Goal: Download file/media

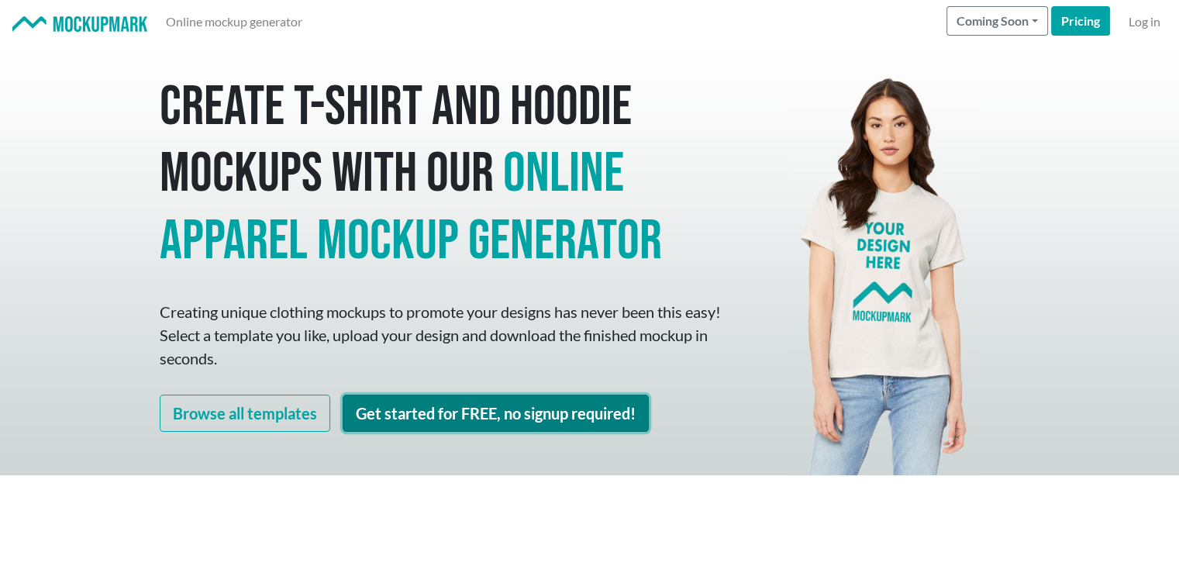
click at [493, 400] on link "Get started for FREE, no signup required!" at bounding box center [496, 413] width 306 height 37
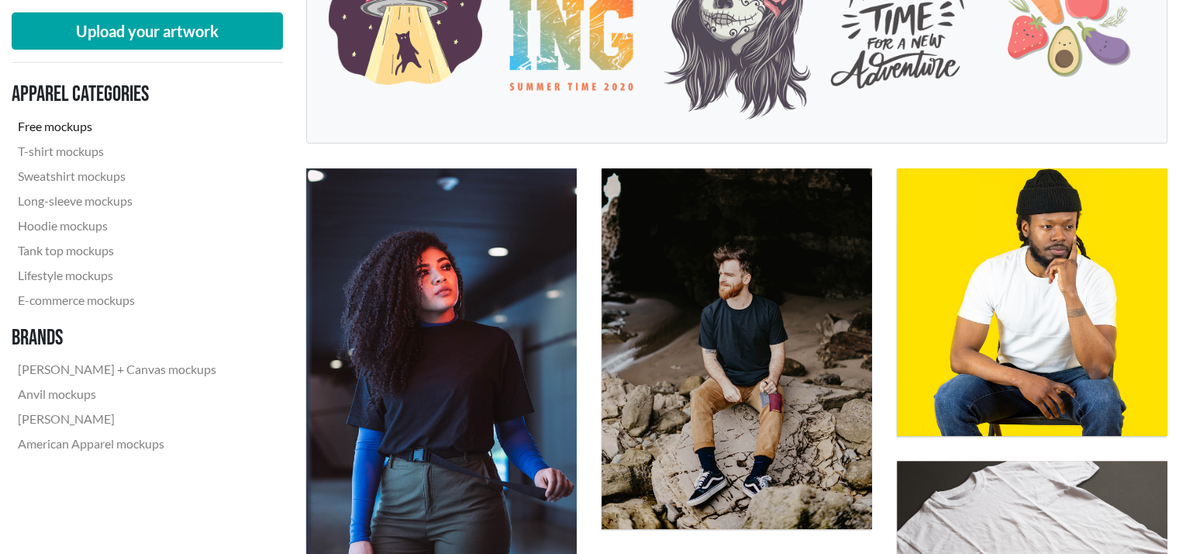
scroll to position [388, 0]
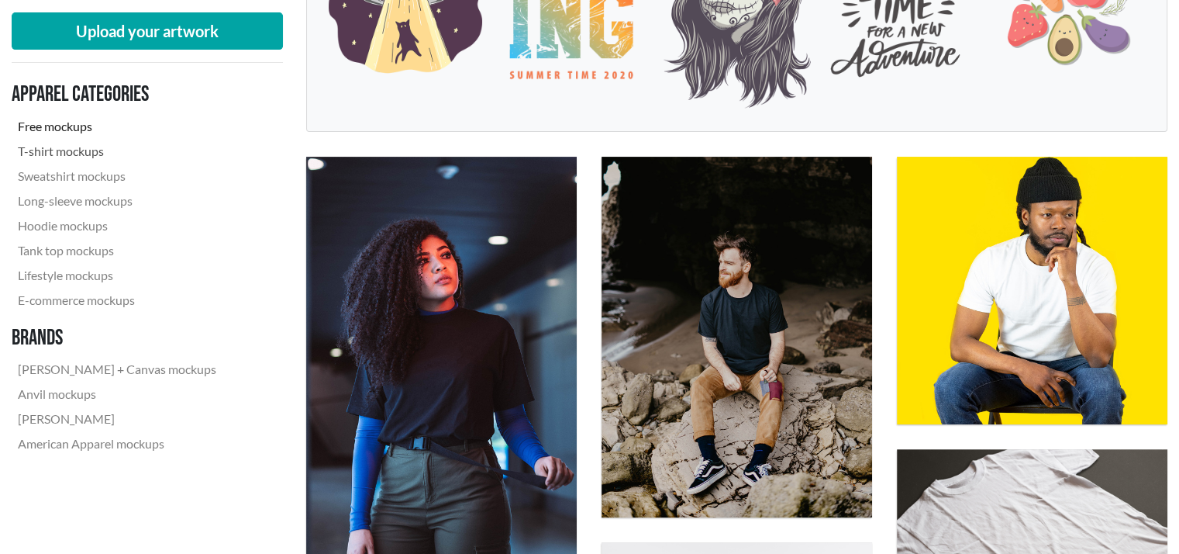
click at [87, 153] on link "T-shirt mockups" at bounding box center [117, 151] width 211 height 25
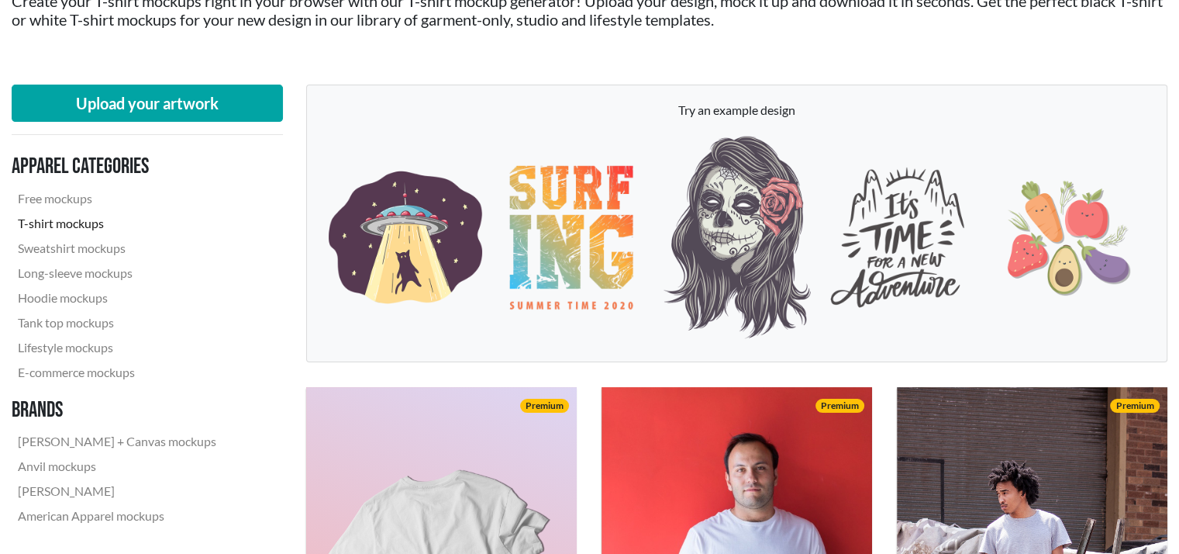
scroll to position [155, 0]
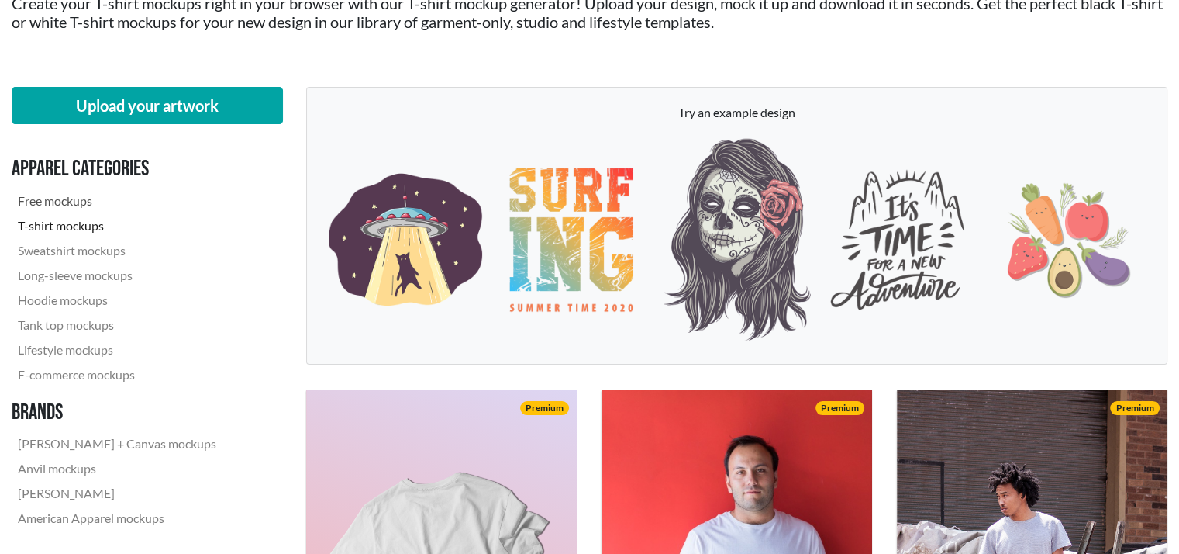
click at [64, 198] on link "Free mockups" at bounding box center [117, 200] width 211 height 25
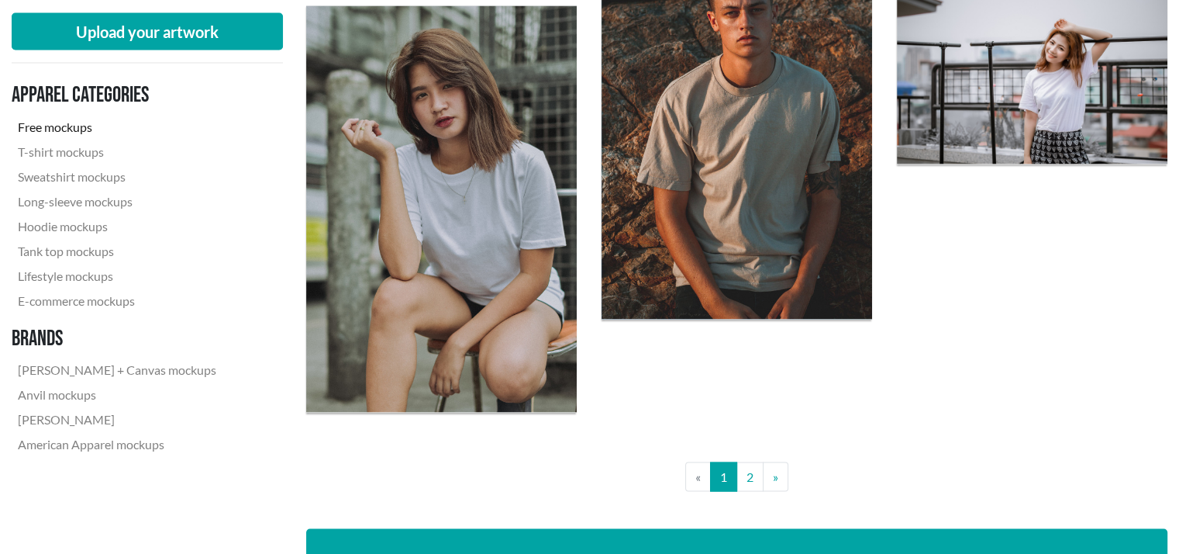
scroll to position [2946, 0]
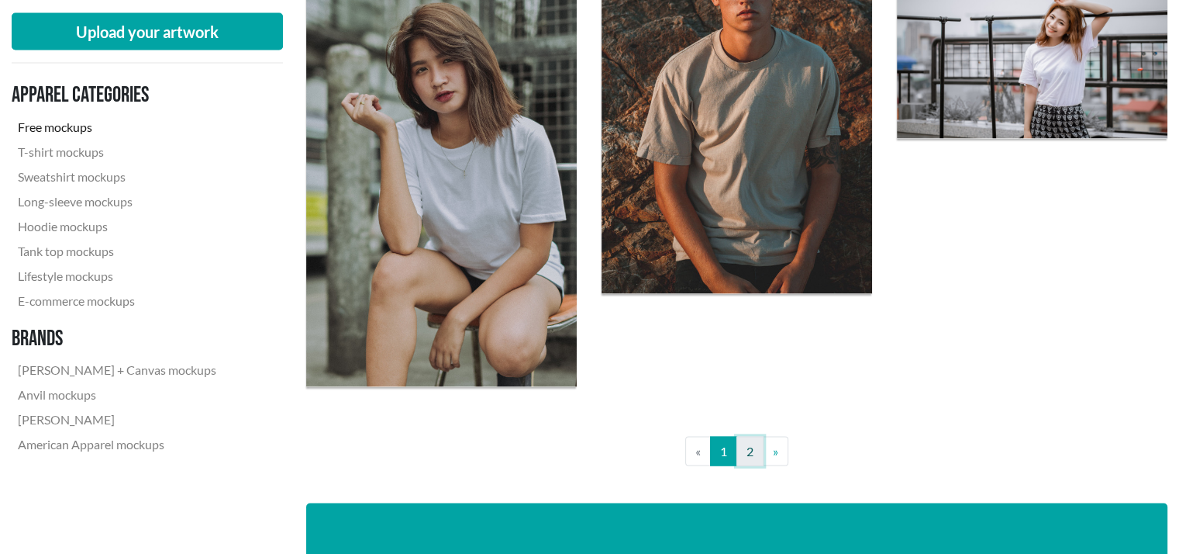
click at [751, 450] on link "2" at bounding box center [750, 450] width 27 height 29
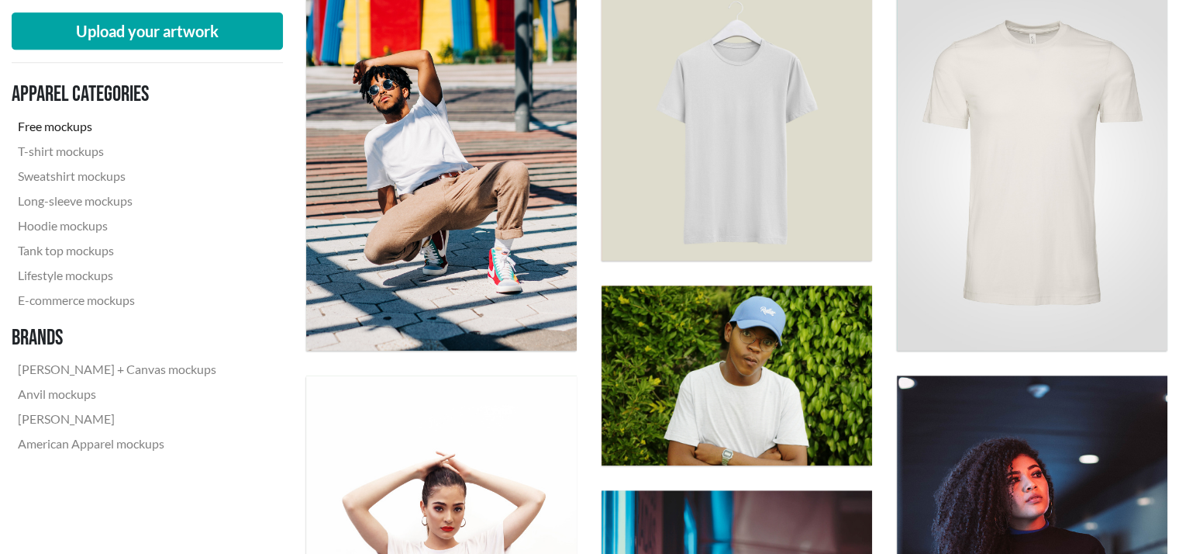
scroll to position [775, 0]
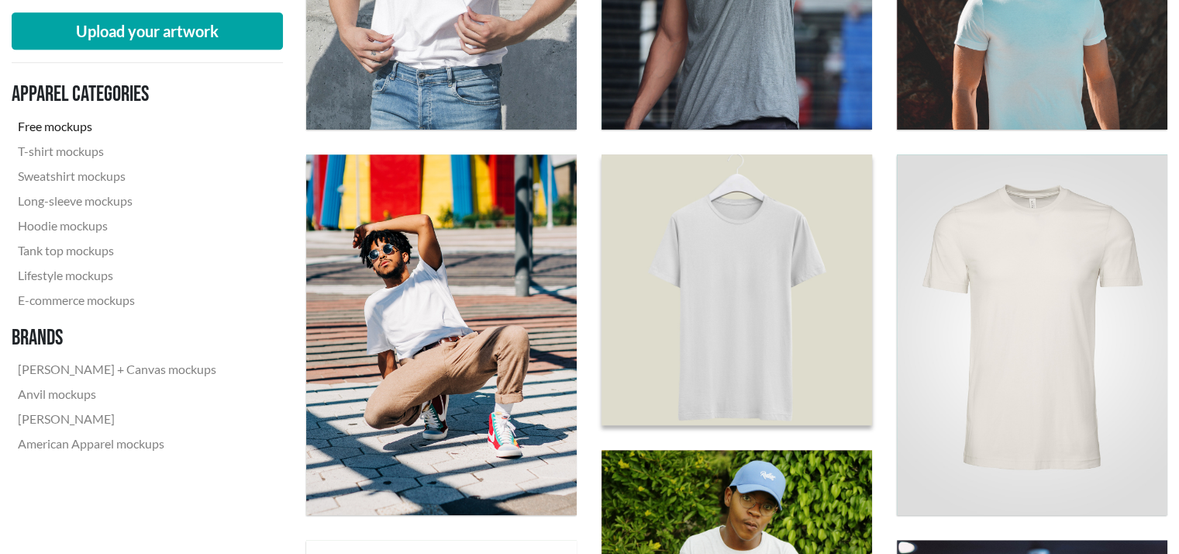
click at [816, 320] on img at bounding box center [737, 289] width 298 height 298
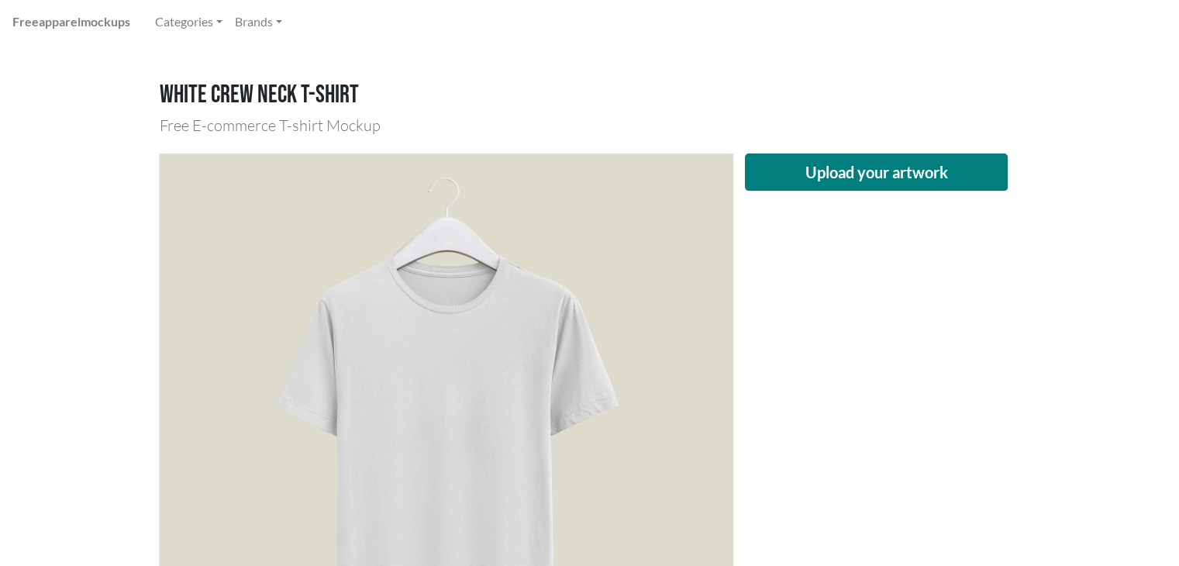
scroll to position [78, 0]
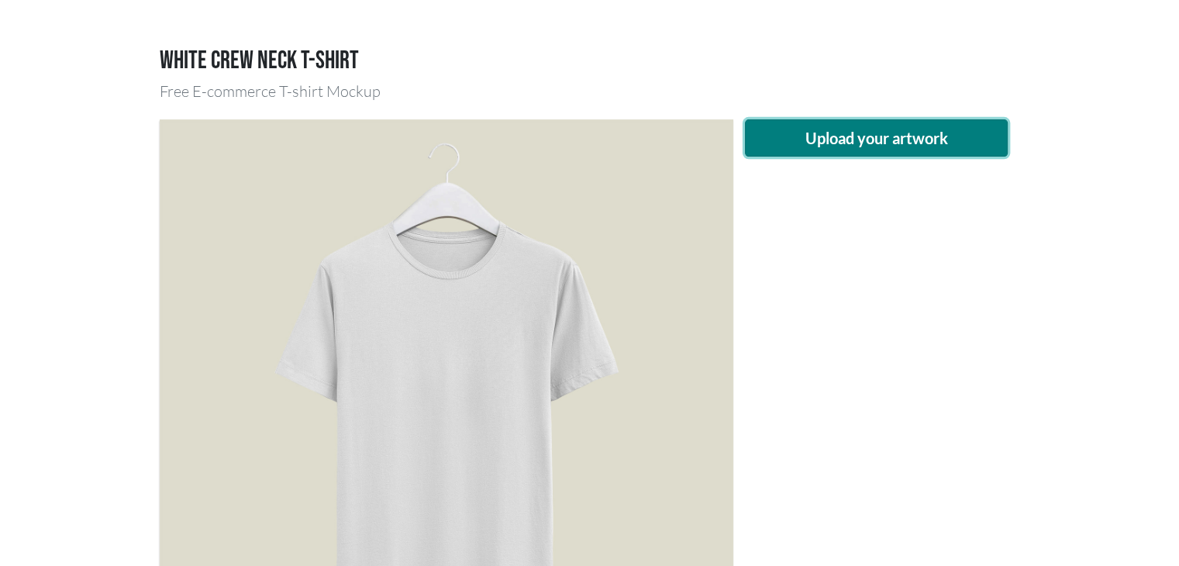
click at [898, 147] on button "Upload your artwork" at bounding box center [877, 137] width 264 height 37
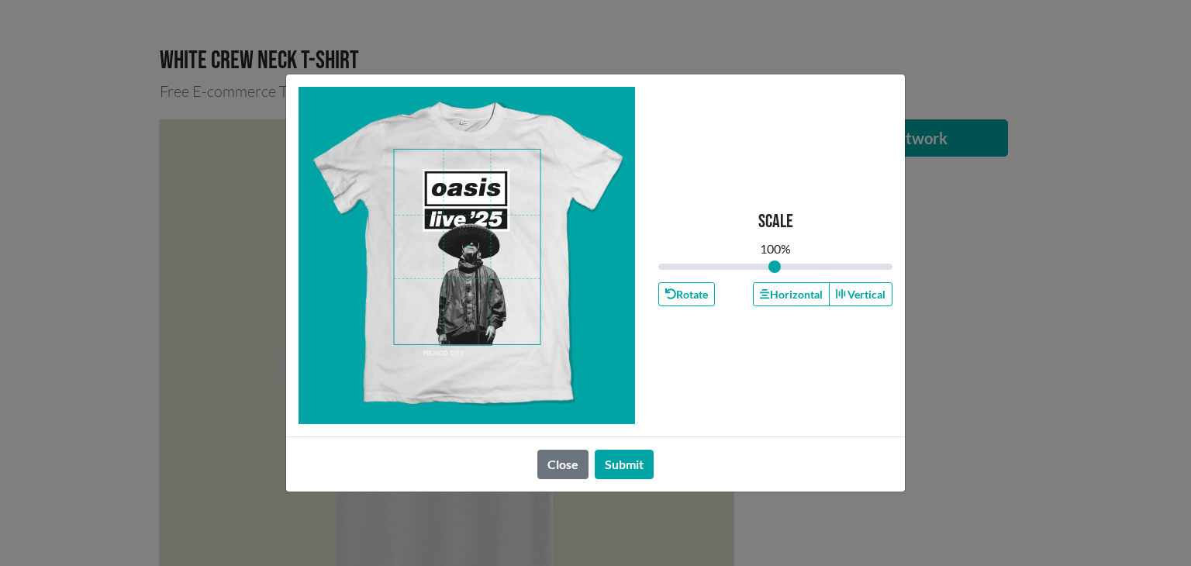
click at [475, 260] on span at bounding box center [468, 247] width 146 height 195
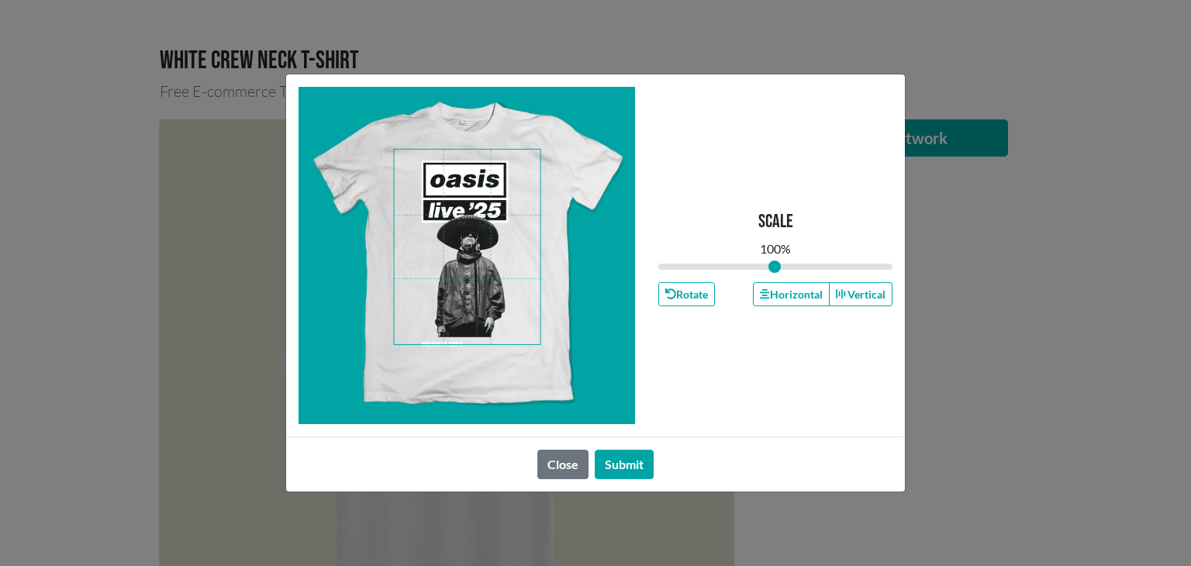
click at [474, 250] on span at bounding box center [468, 247] width 146 height 195
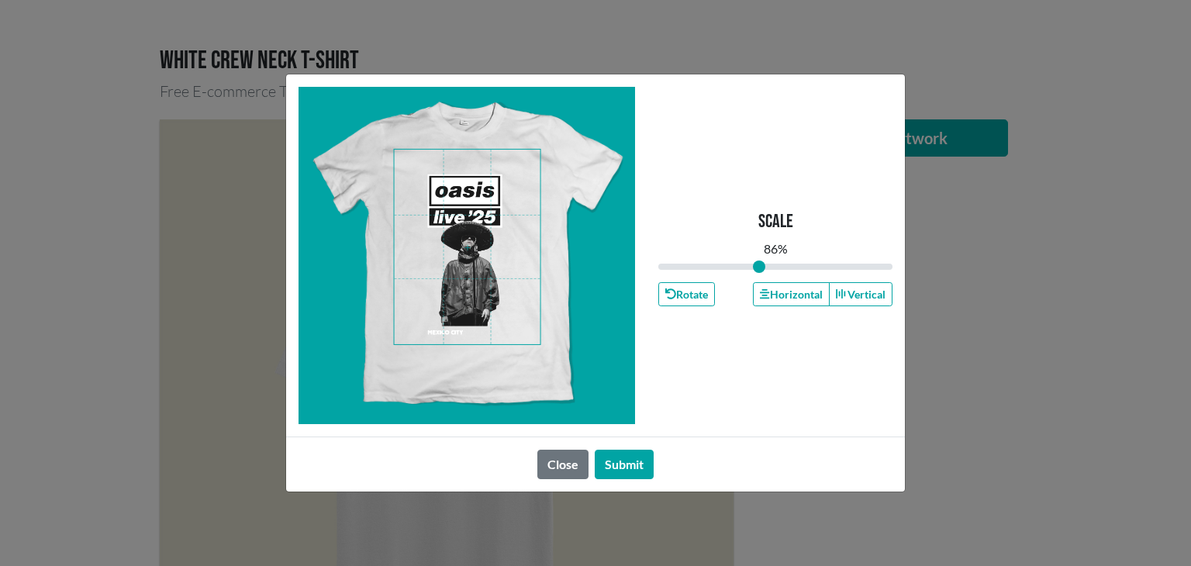
drag, startPoint x: 775, startPoint y: 268, endPoint x: 760, endPoint y: 265, distance: 15.1
click at [760, 265] on input "range" at bounding box center [775, 266] width 234 height 17
click at [477, 261] on span at bounding box center [468, 247] width 146 height 195
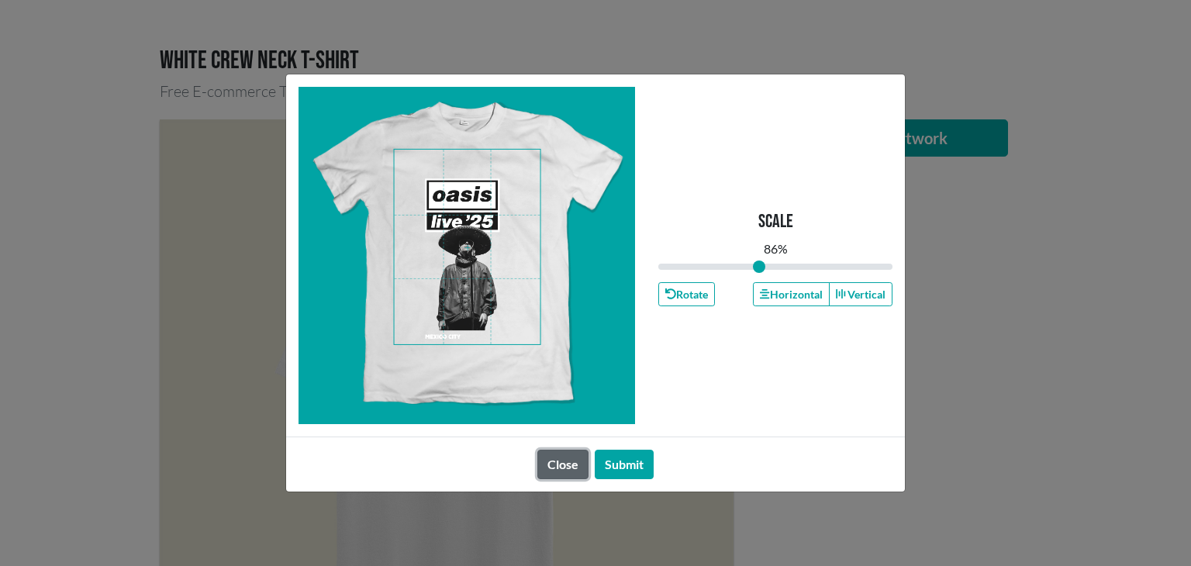
click at [572, 469] on button "Close" at bounding box center [562, 464] width 51 height 29
type input "0.86"
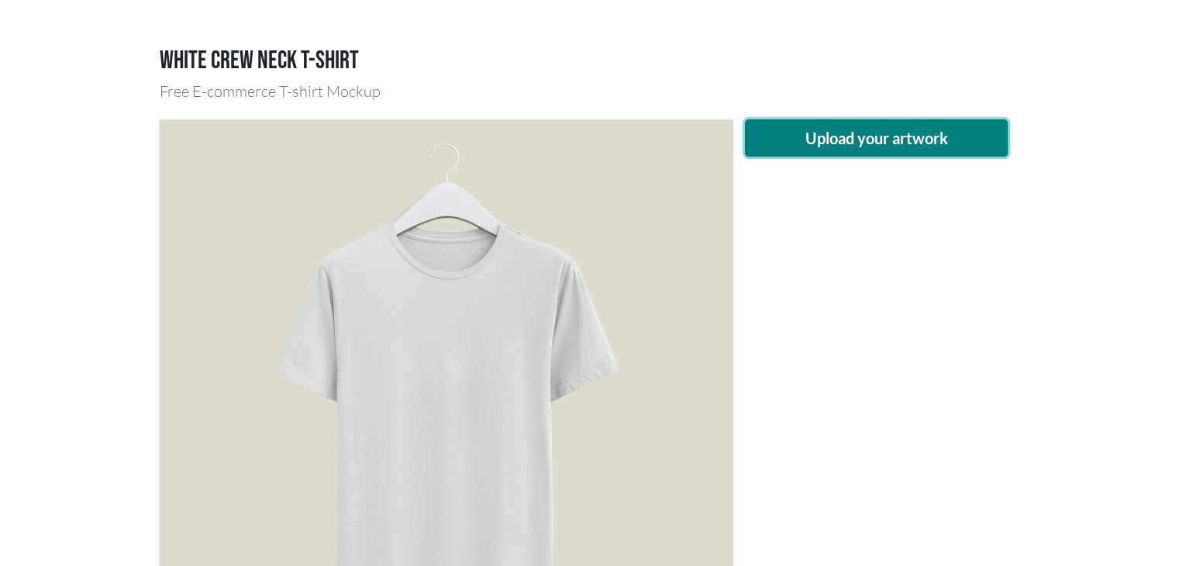
click at [787, 136] on button "Upload your artwork" at bounding box center [877, 137] width 264 height 37
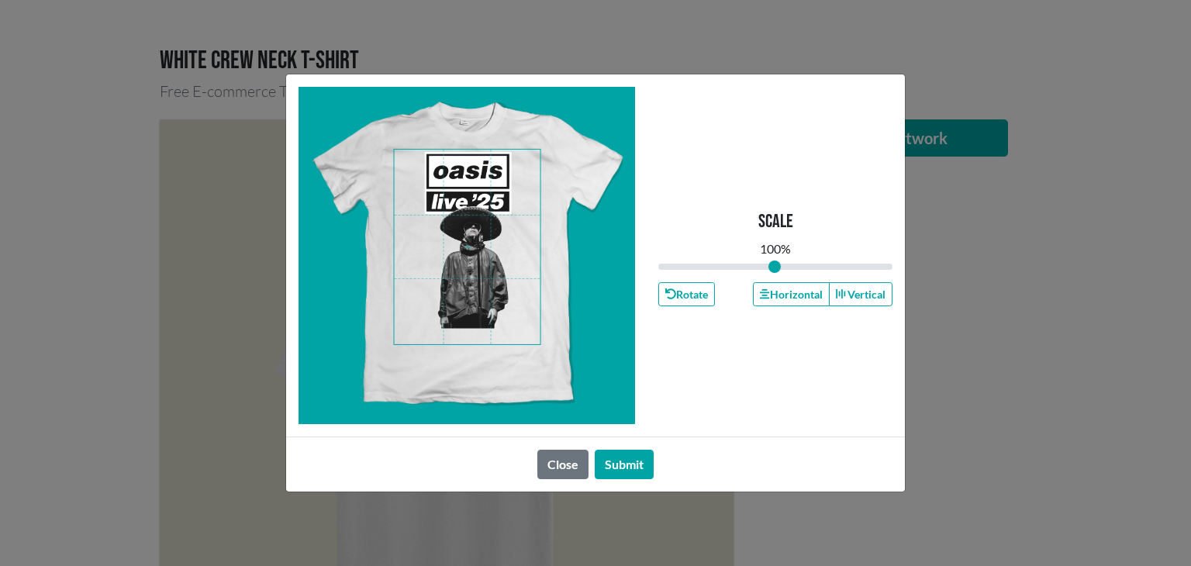
click at [476, 271] on span at bounding box center [468, 247] width 146 height 195
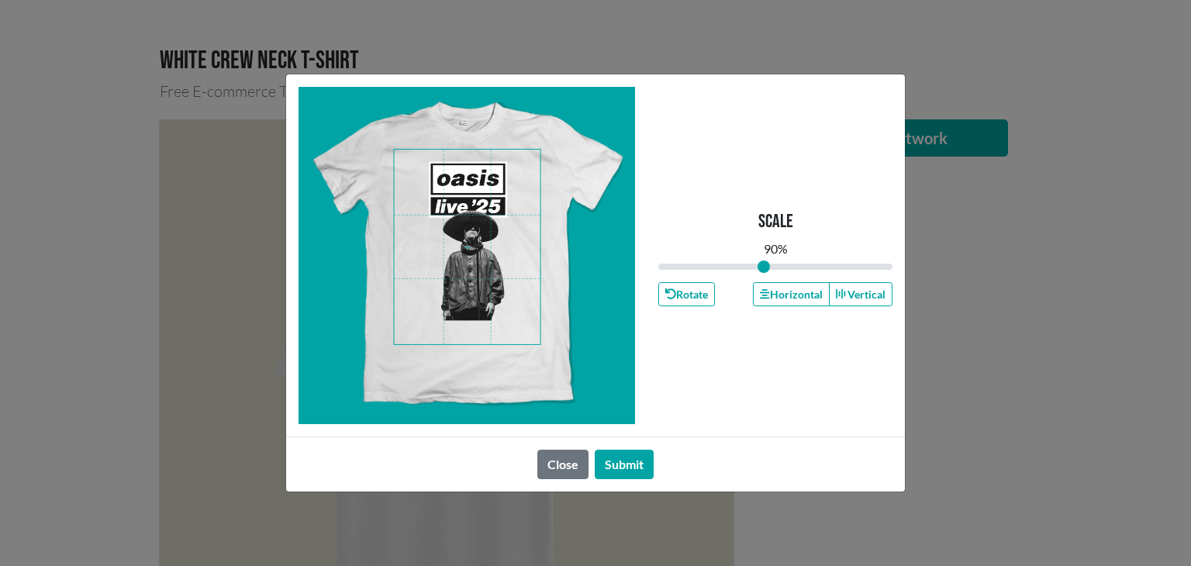
drag, startPoint x: 780, startPoint y: 267, endPoint x: 764, endPoint y: 267, distance: 16.3
type input "0.9"
click at [764, 267] on input "range" at bounding box center [775, 266] width 234 height 17
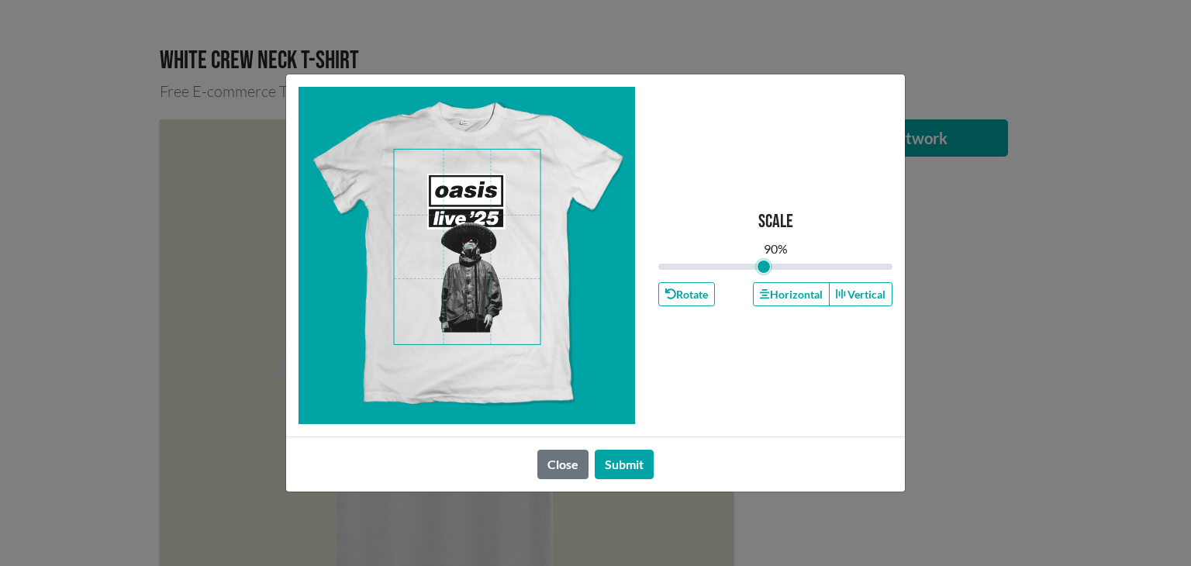
click at [487, 280] on span at bounding box center [468, 247] width 146 height 195
click at [620, 461] on button "Submit" at bounding box center [624, 464] width 59 height 29
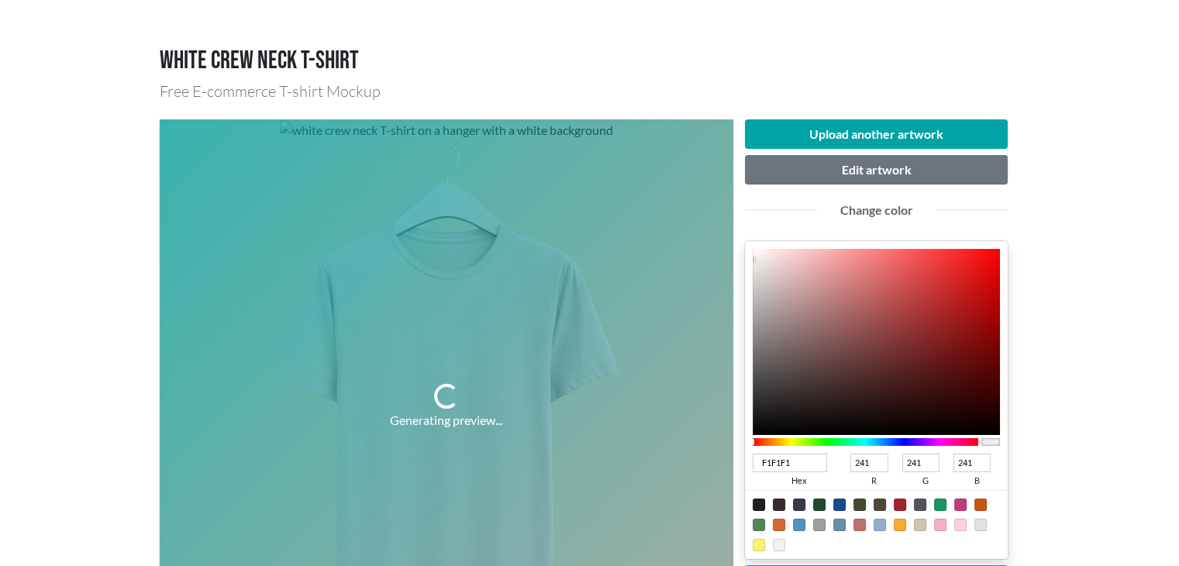
click at [754, 506] on div at bounding box center [759, 505] width 12 height 12
type input "1F1F1F"
type input "31"
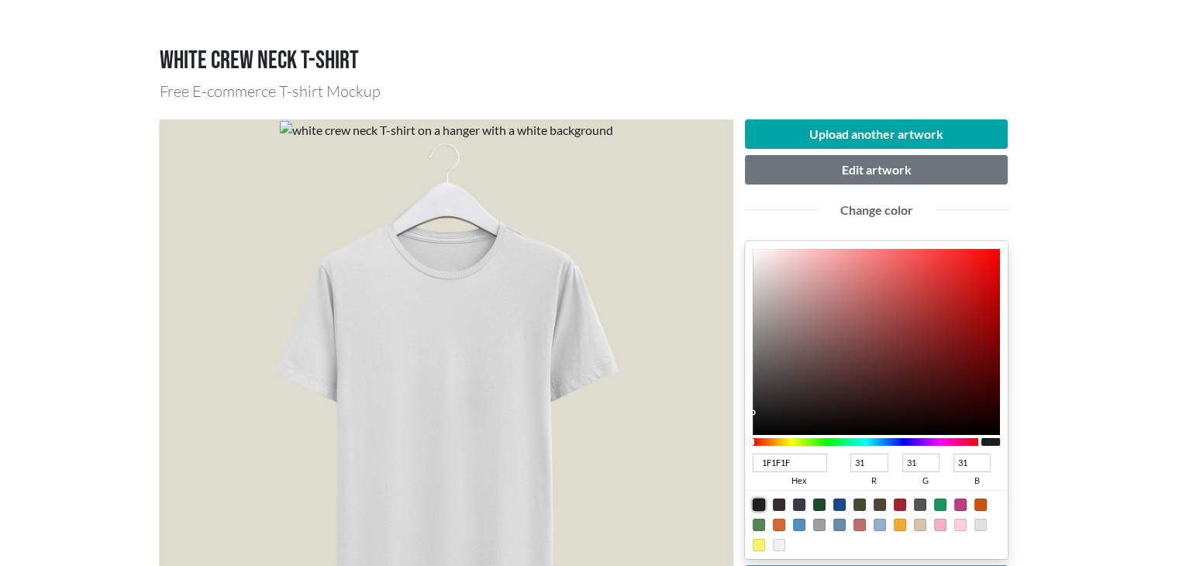
click at [757, 507] on div at bounding box center [759, 505] width 12 height 12
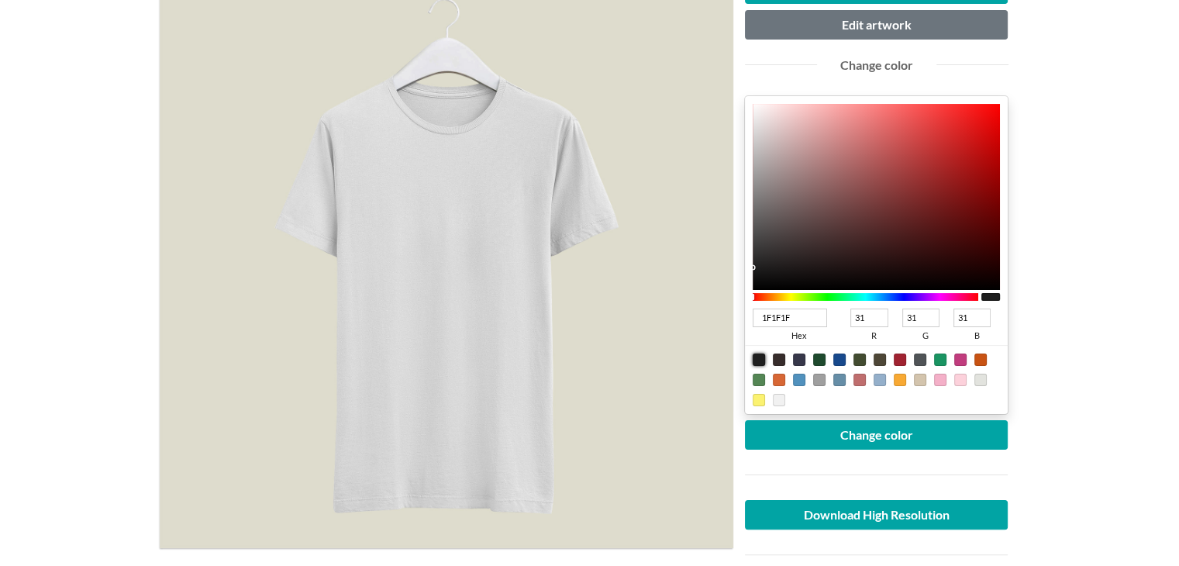
scroll to position [233, 0]
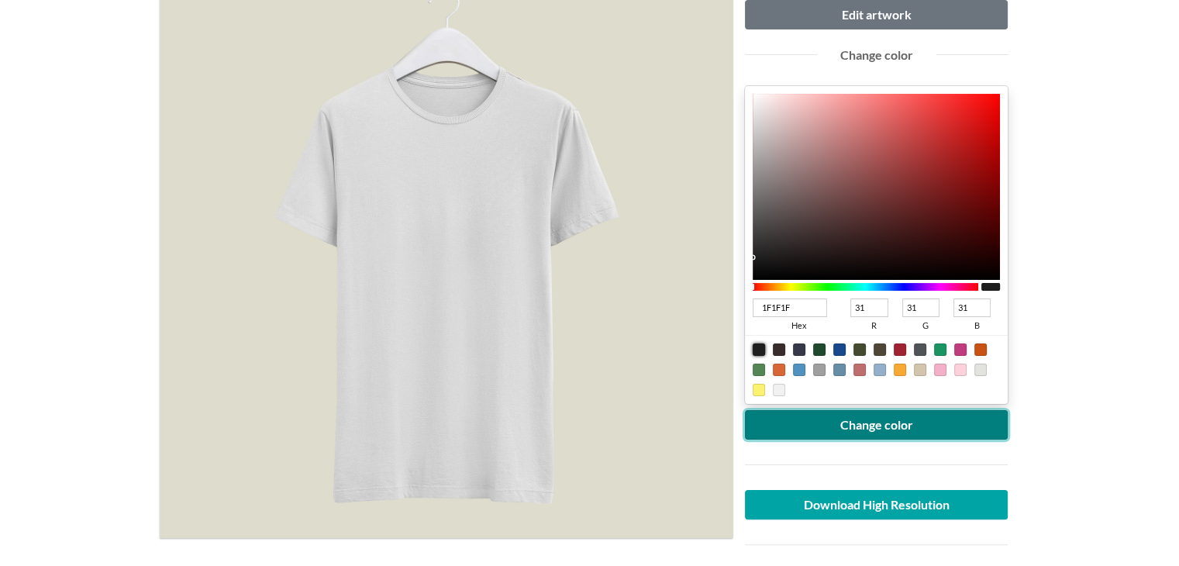
click at [915, 427] on button "Change color" at bounding box center [877, 424] width 264 height 29
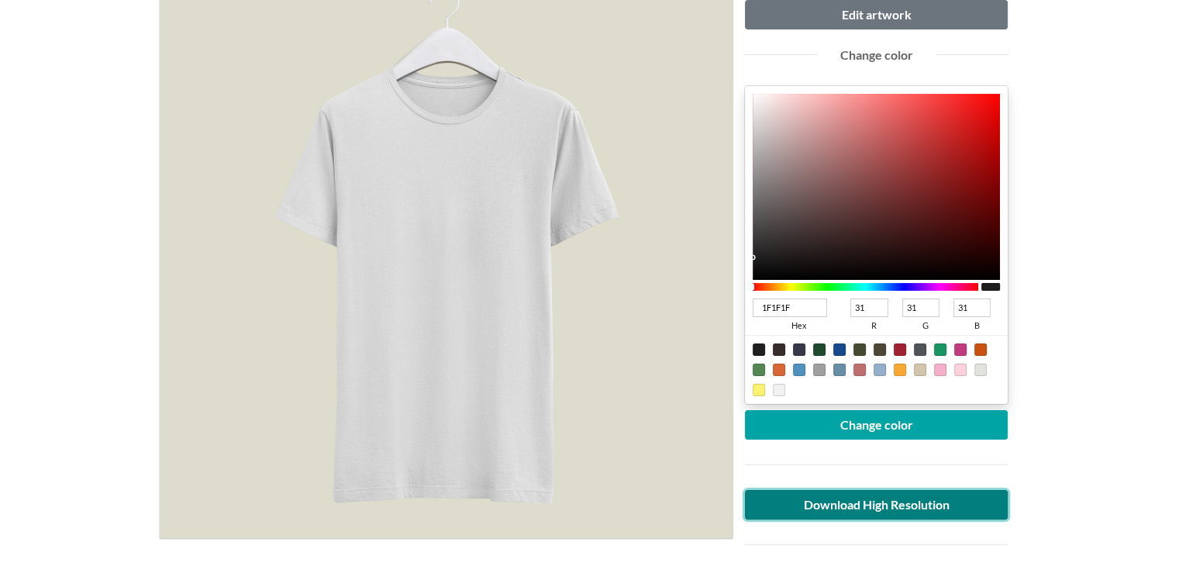
click at [897, 505] on link "Download High Resolution" at bounding box center [877, 504] width 264 height 29
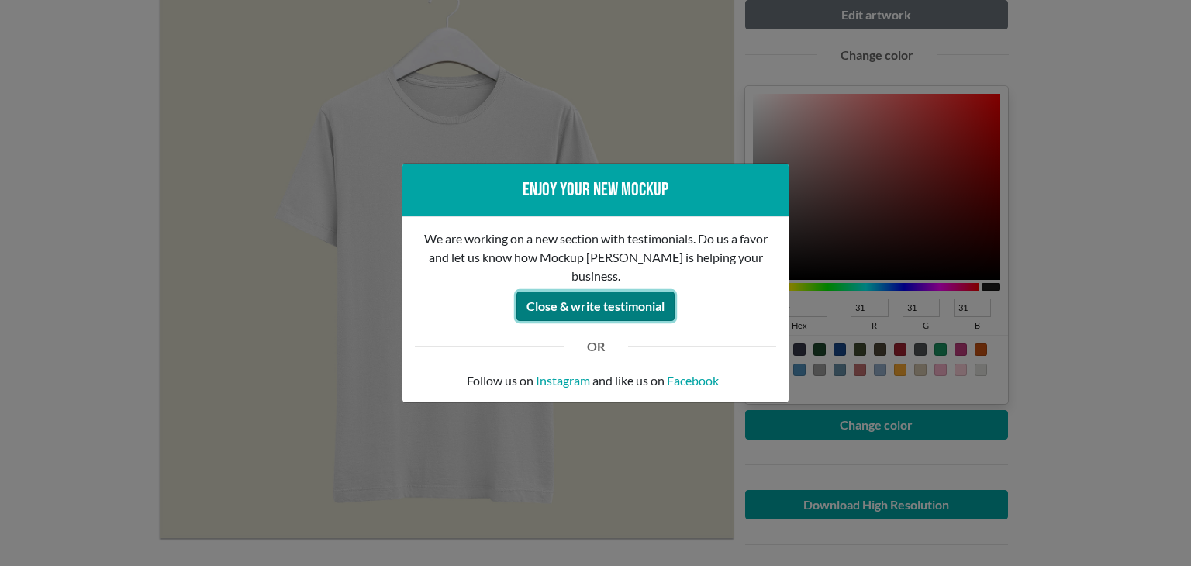
click at [619, 305] on button "Close & write testimonial" at bounding box center [595, 306] width 158 height 29
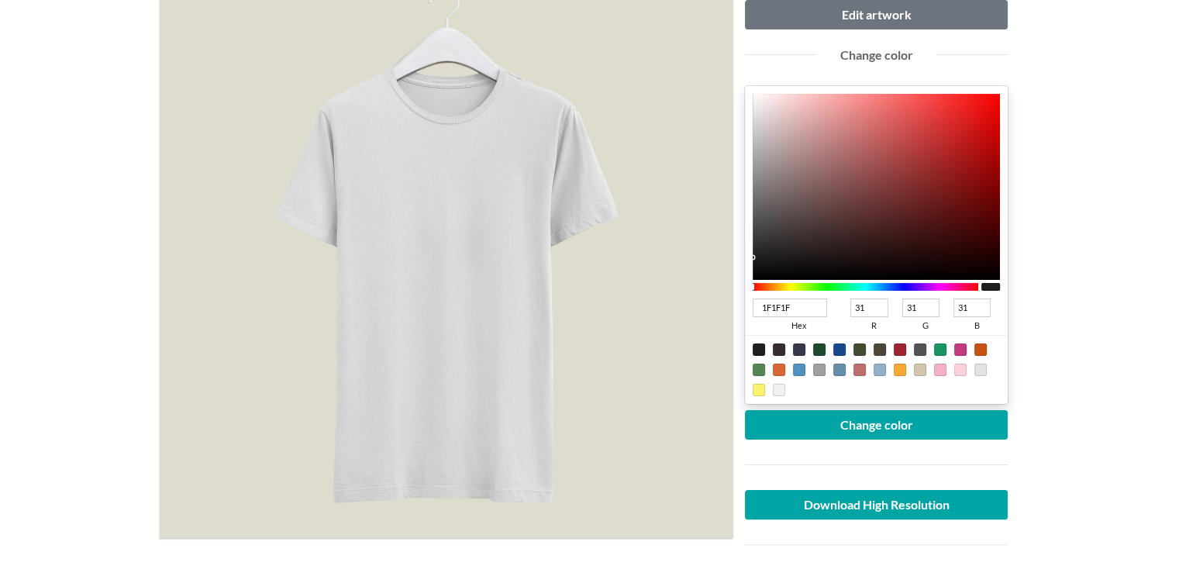
click at [782, 392] on div at bounding box center [779, 390] width 12 height 12
type input "F1F1F1"
type input "241"
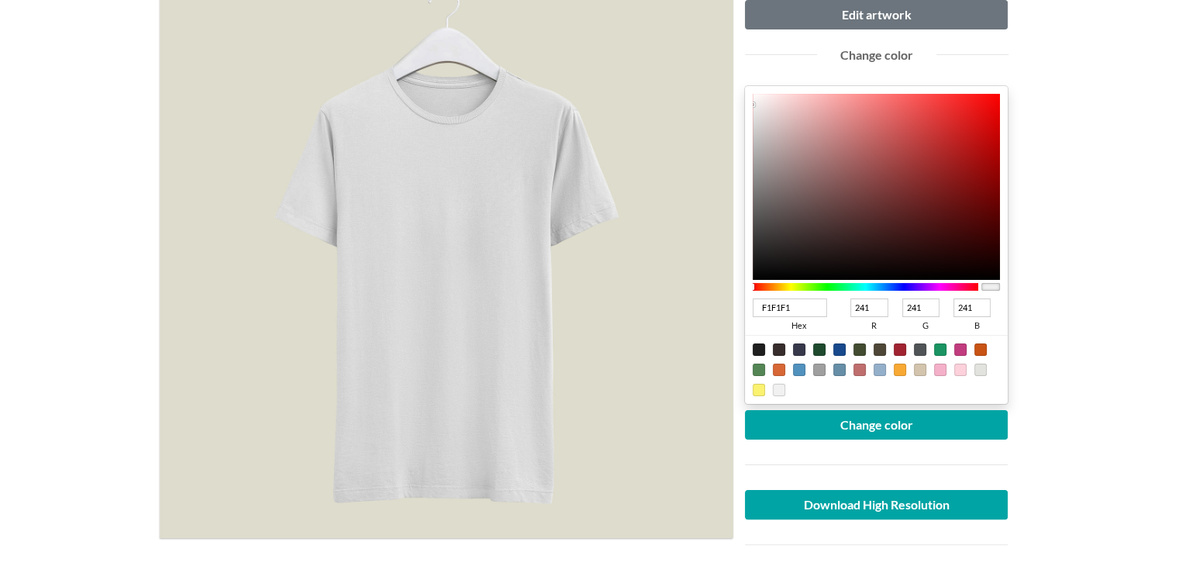
click at [778, 385] on div at bounding box center [779, 390] width 12 height 12
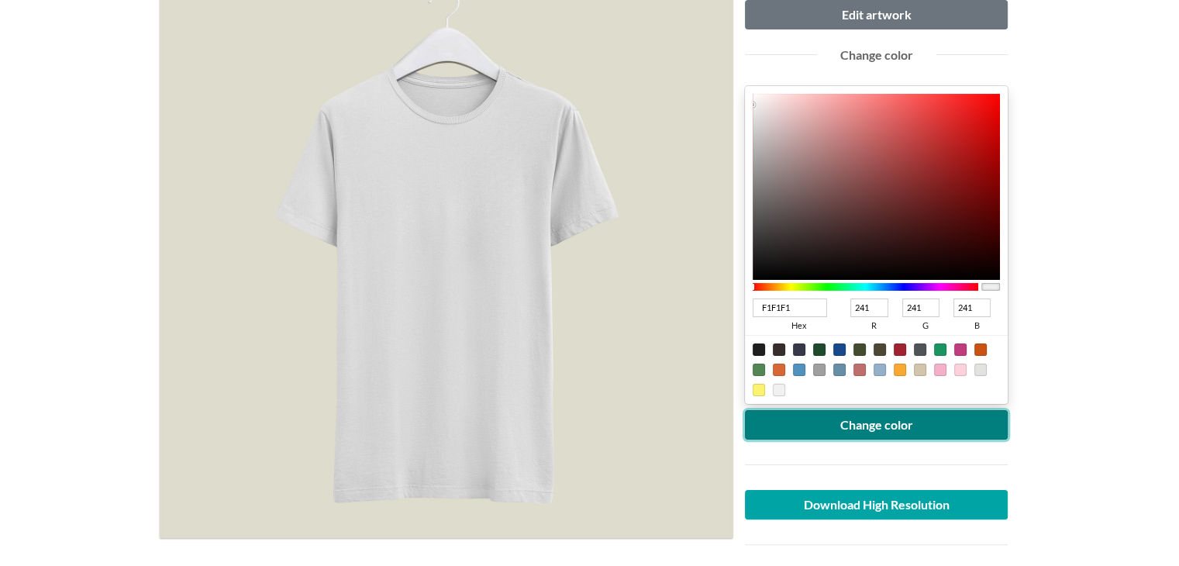
click at [862, 423] on button "Change color" at bounding box center [877, 424] width 264 height 29
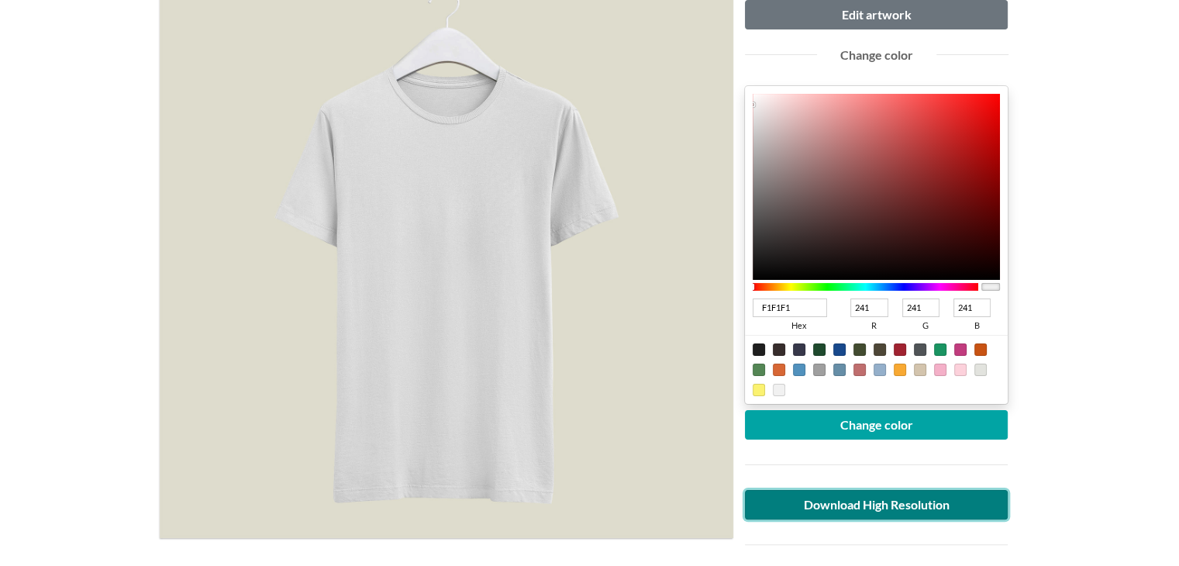
click at [872, 508] on link "Download High Resolution" at bounding box center [877, 504] width 264 height 29
